Goal: Task Accomplishment & Management: Use online tool/utility

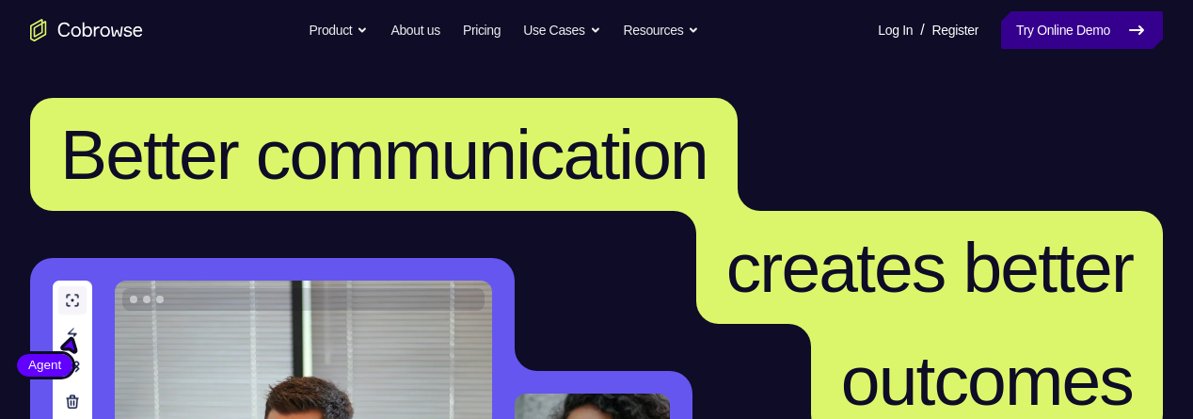
click at [1045, 32] on link "Try Online Demo" at bounding box center [1082, 30] width 162 height 38
click at [1093, 17] on link "Try Online Demo" at bounding box center [1082, 30] width 162 height 38
click at [1070, 32] on link "Try Online Demo" at bounding box center [1082, 30] width 162 height 38
click at [1080, 30] on link "Try Online Demo" at bounding box center [1082, 30] width 162 height 38
click at [1082, 28] on link "Try Online Demo" at bounding box center [1082, 30] width 162 height 38
